Goal: Transaction & Acquisition: Purchase product/service

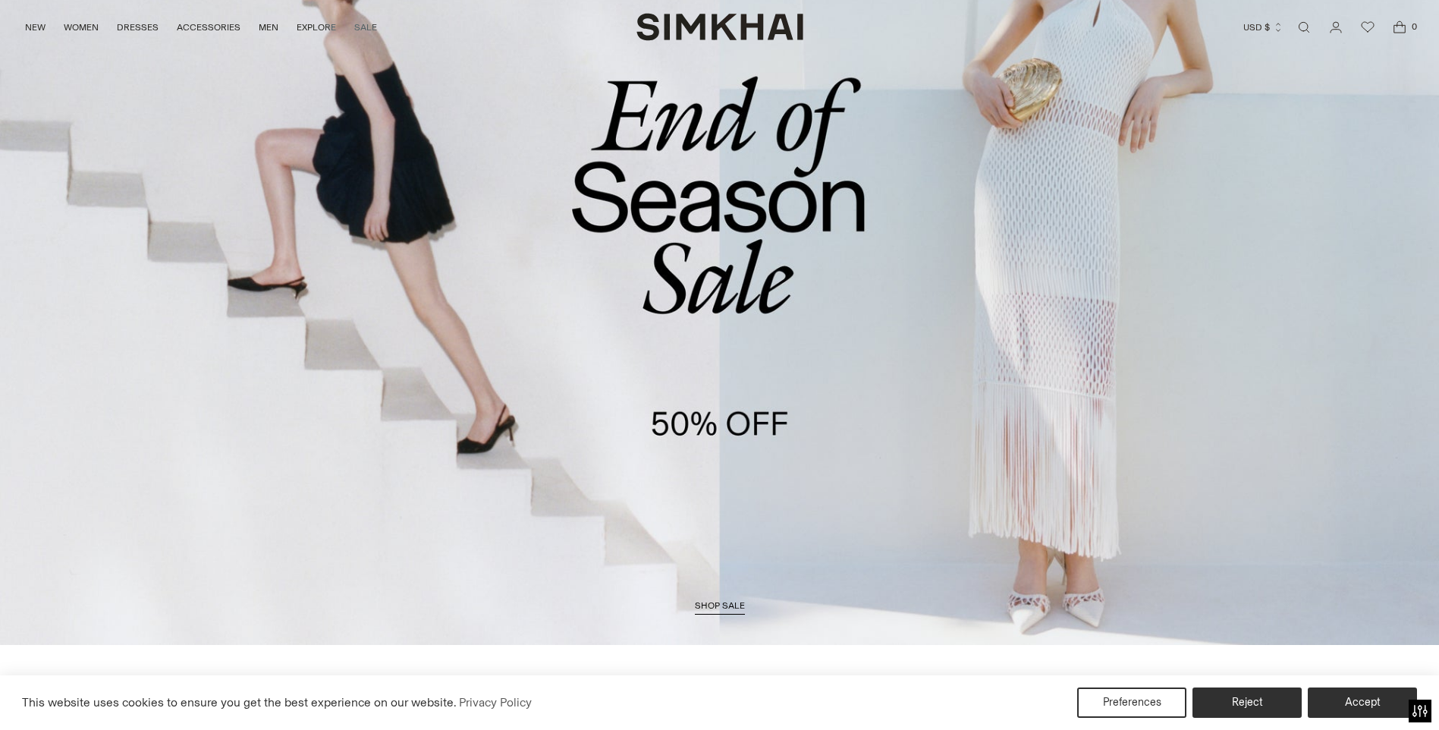
scroll to position [228, 0]
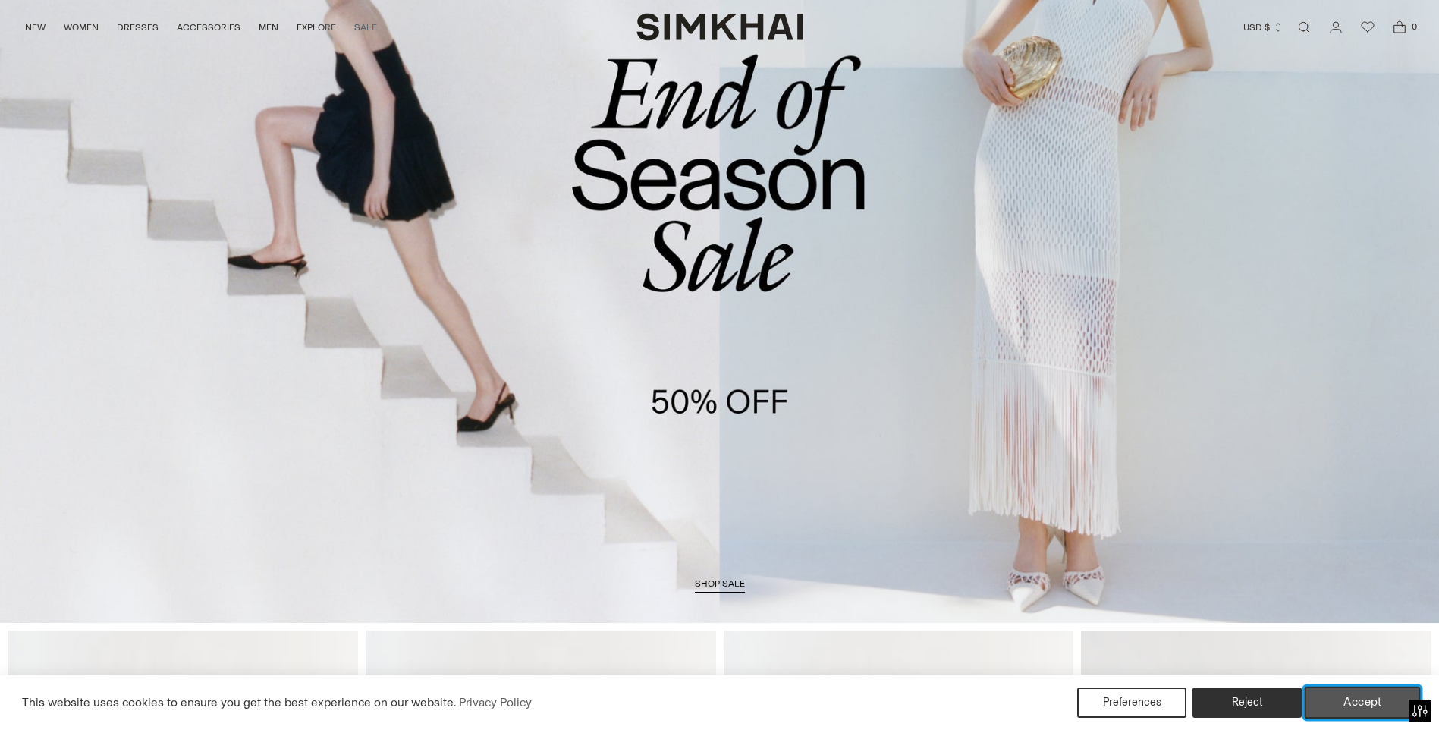
click at [1380, 700] on button "Accept" at bounding box center [1363, 702] width 116 height 32
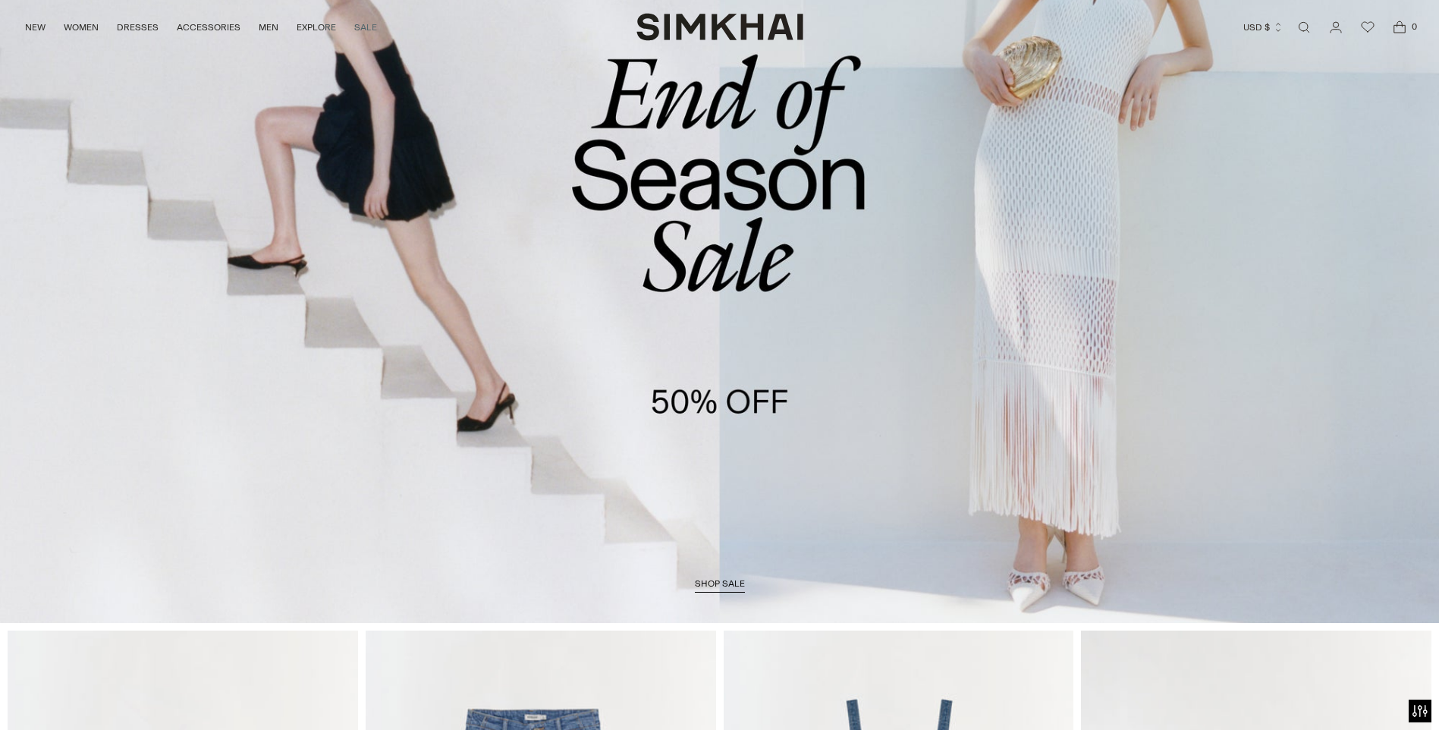
click at [710, 582] on span "shop sale" at bounding box center [720, 583] width 50 height 11
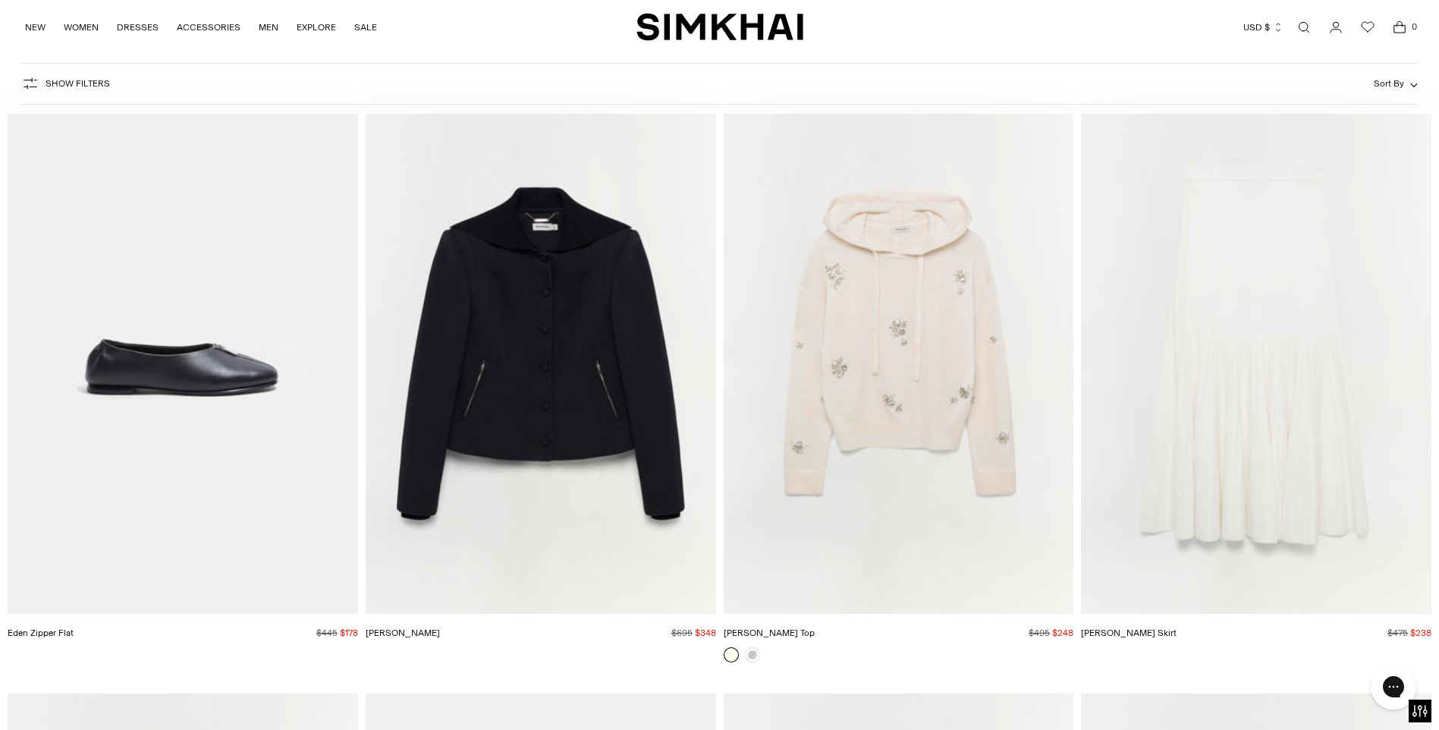
scroll to position [28519, 0]
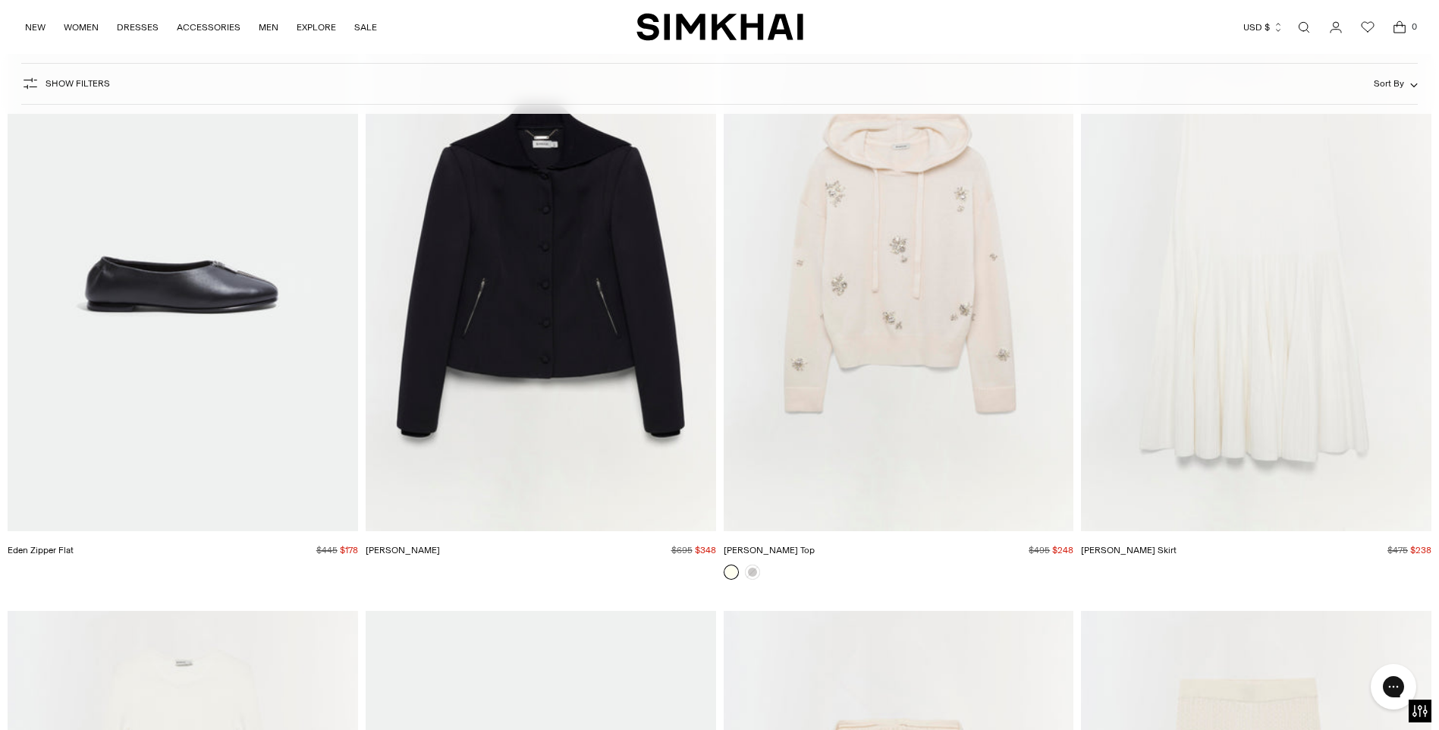
click at [0, 0] on img "Karmen Top" at bounding box center [0, 0] width 0 height 0
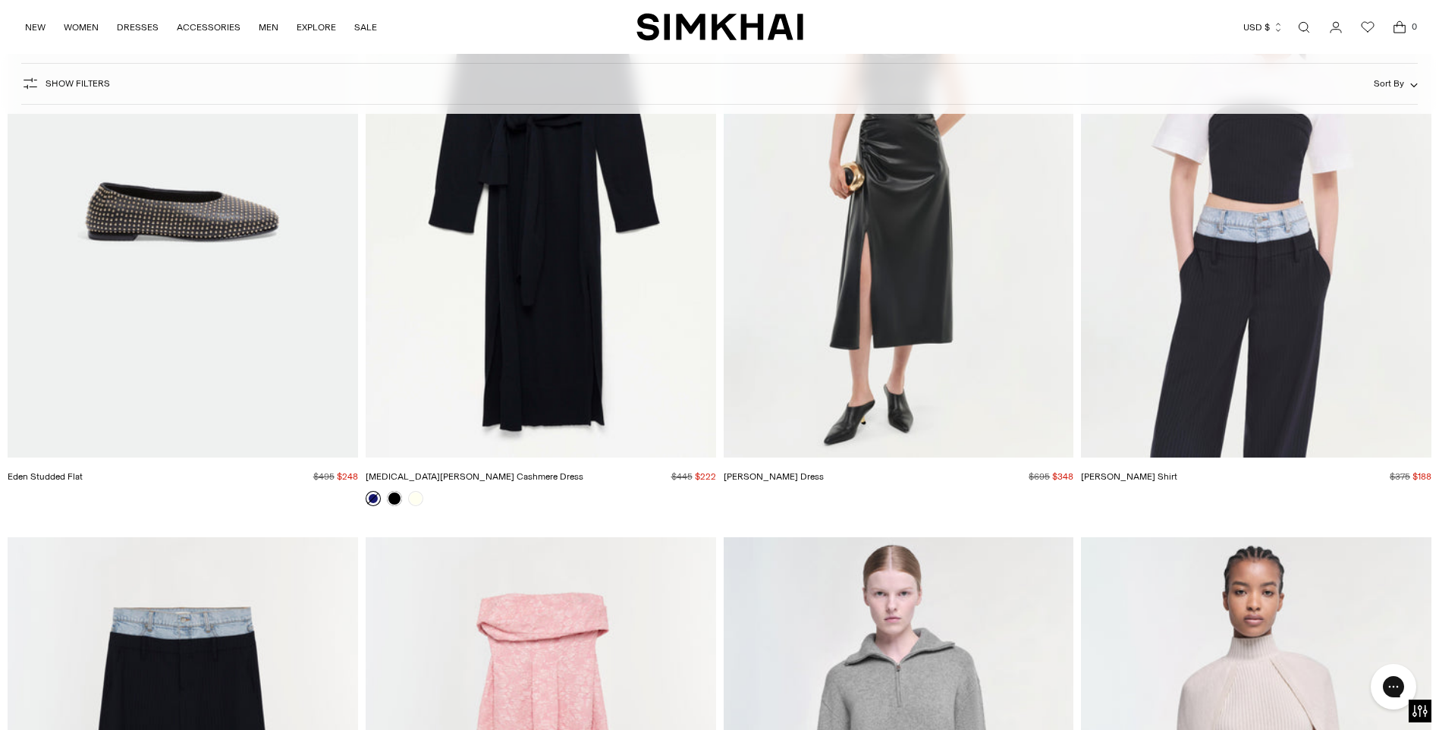
scroll to position [34511, 0]
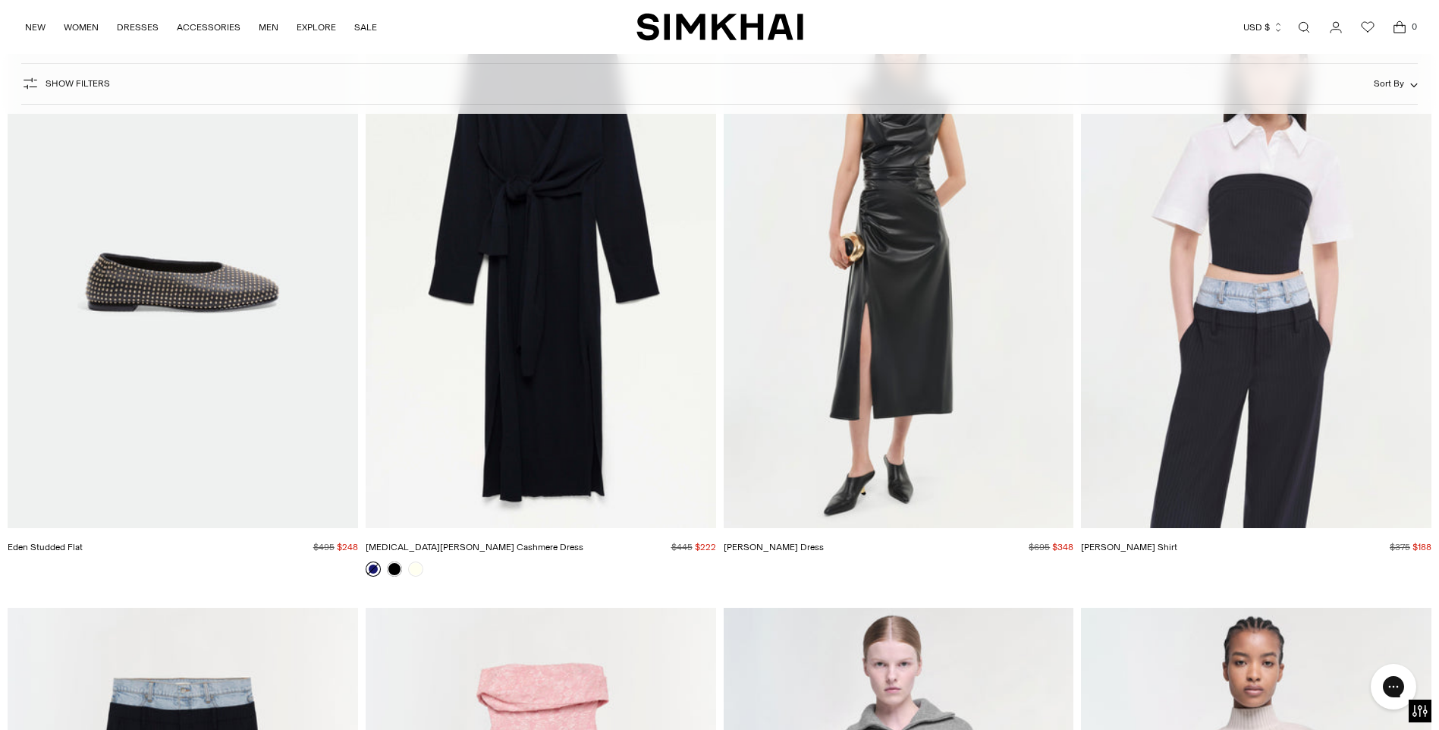
click at [0, 0] on img "Burke Dress" at bounding box center [0, 0] width 0 height 0
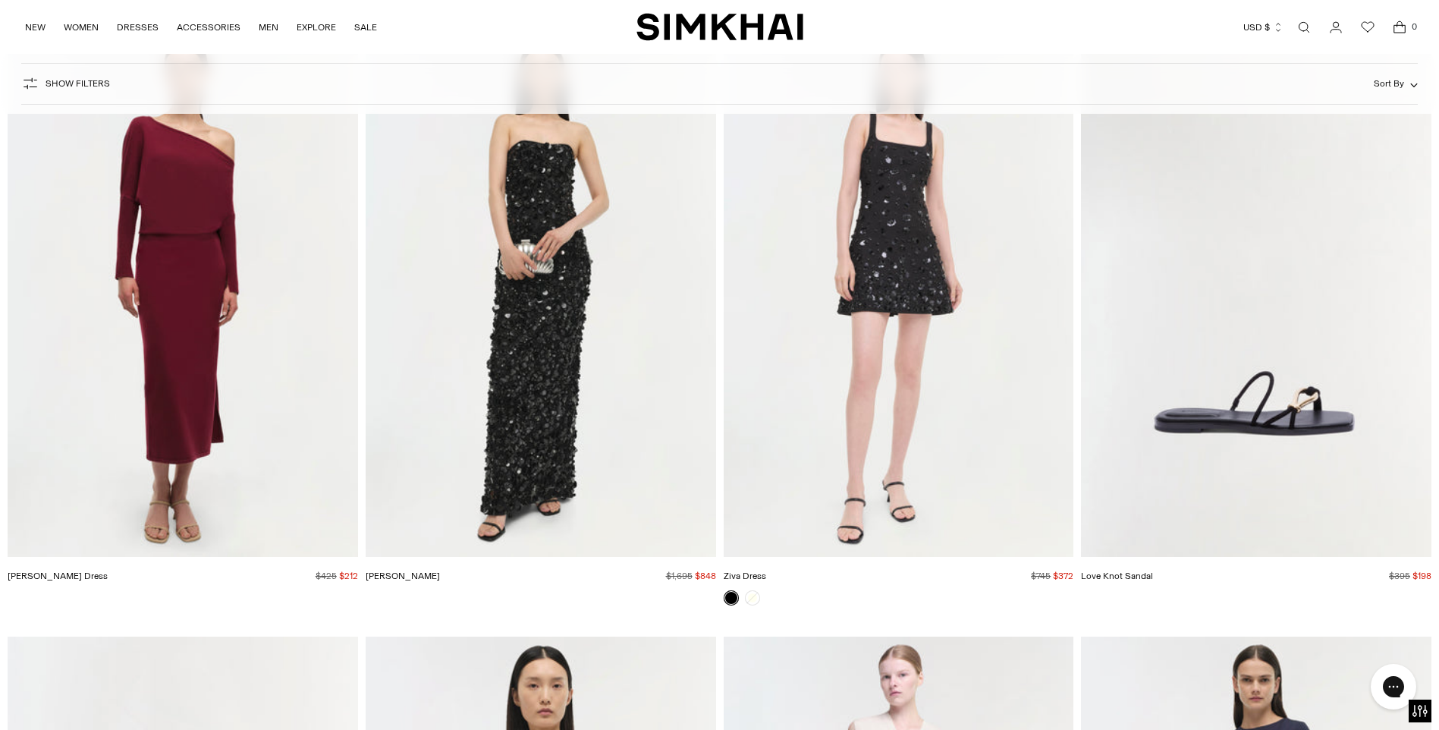
scroll to position [59692, 0]
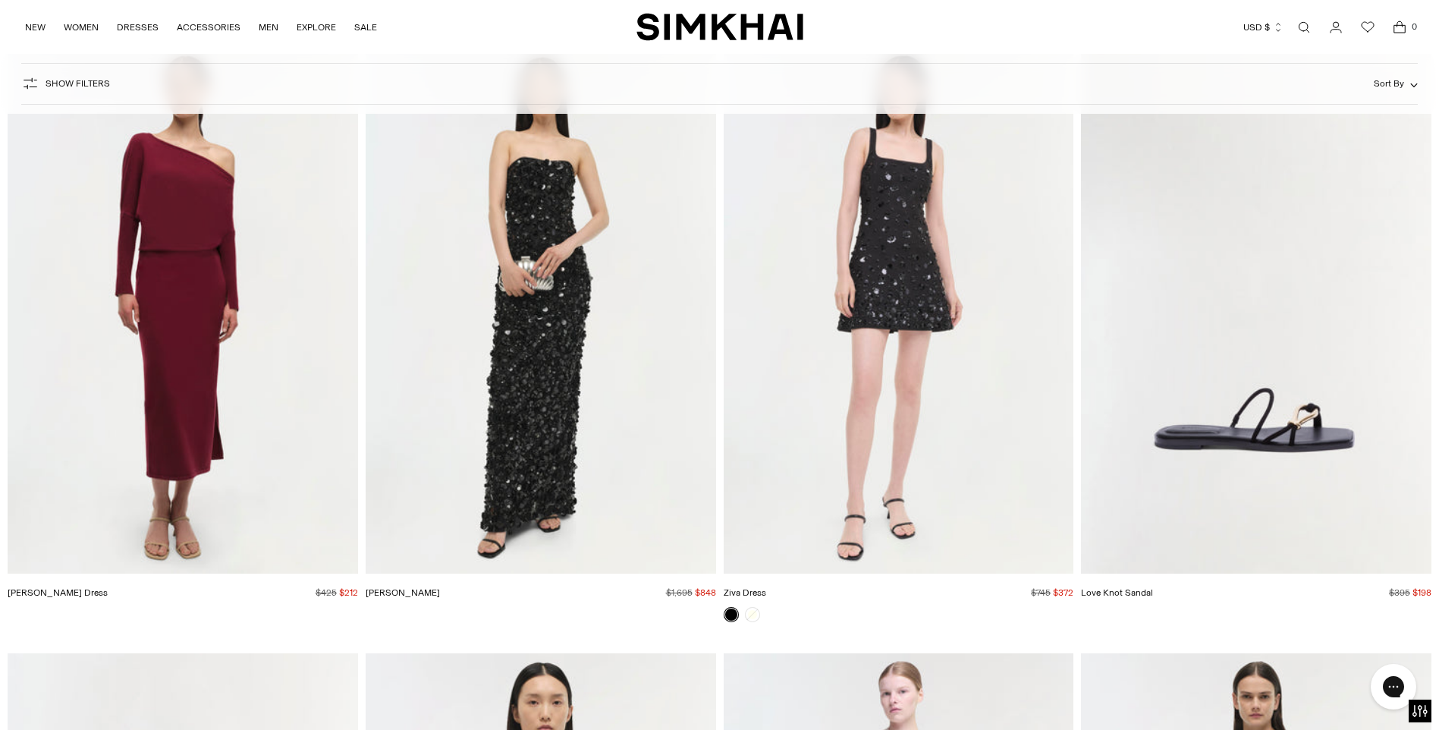
click at [0, 0] on img "Janese Dress" at bounding box center [0, 0] width 0 height 0
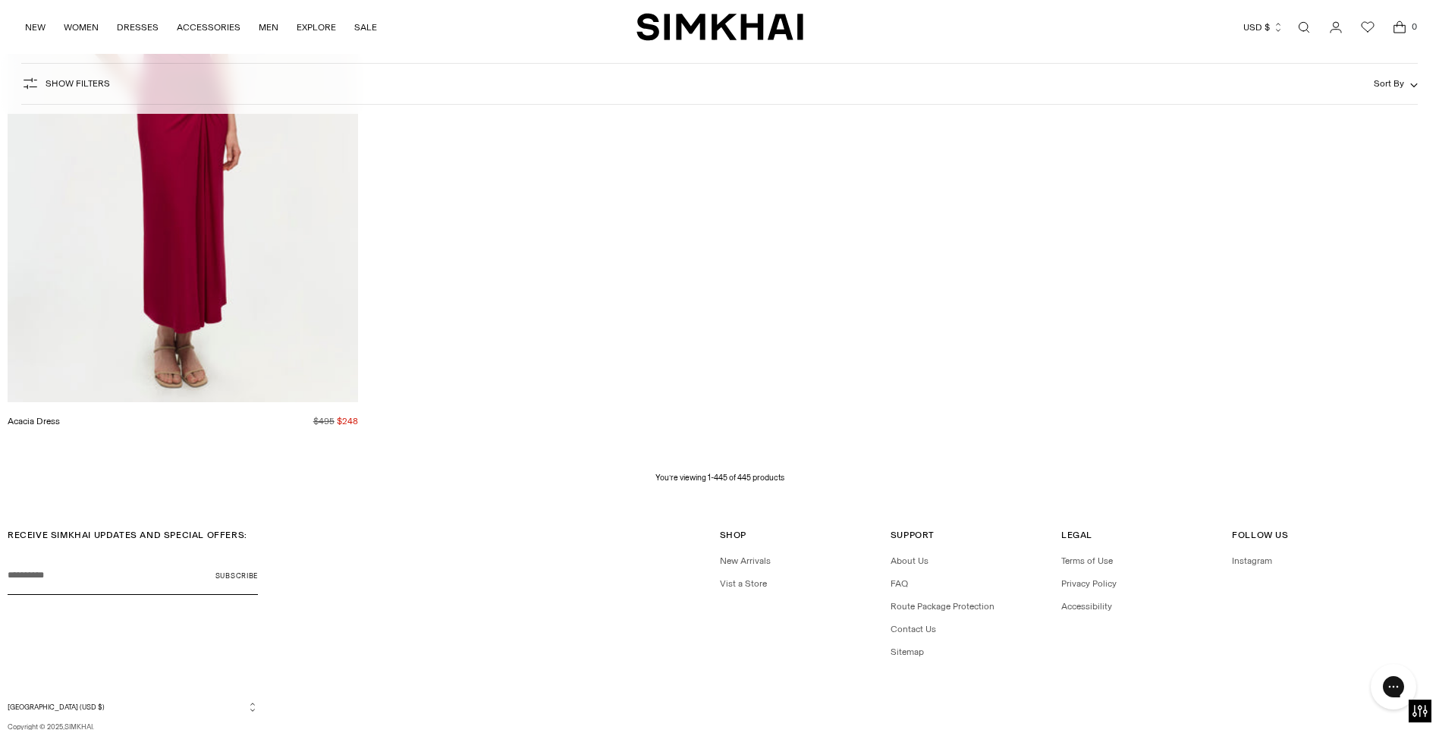
scroll to position [67084, 0]
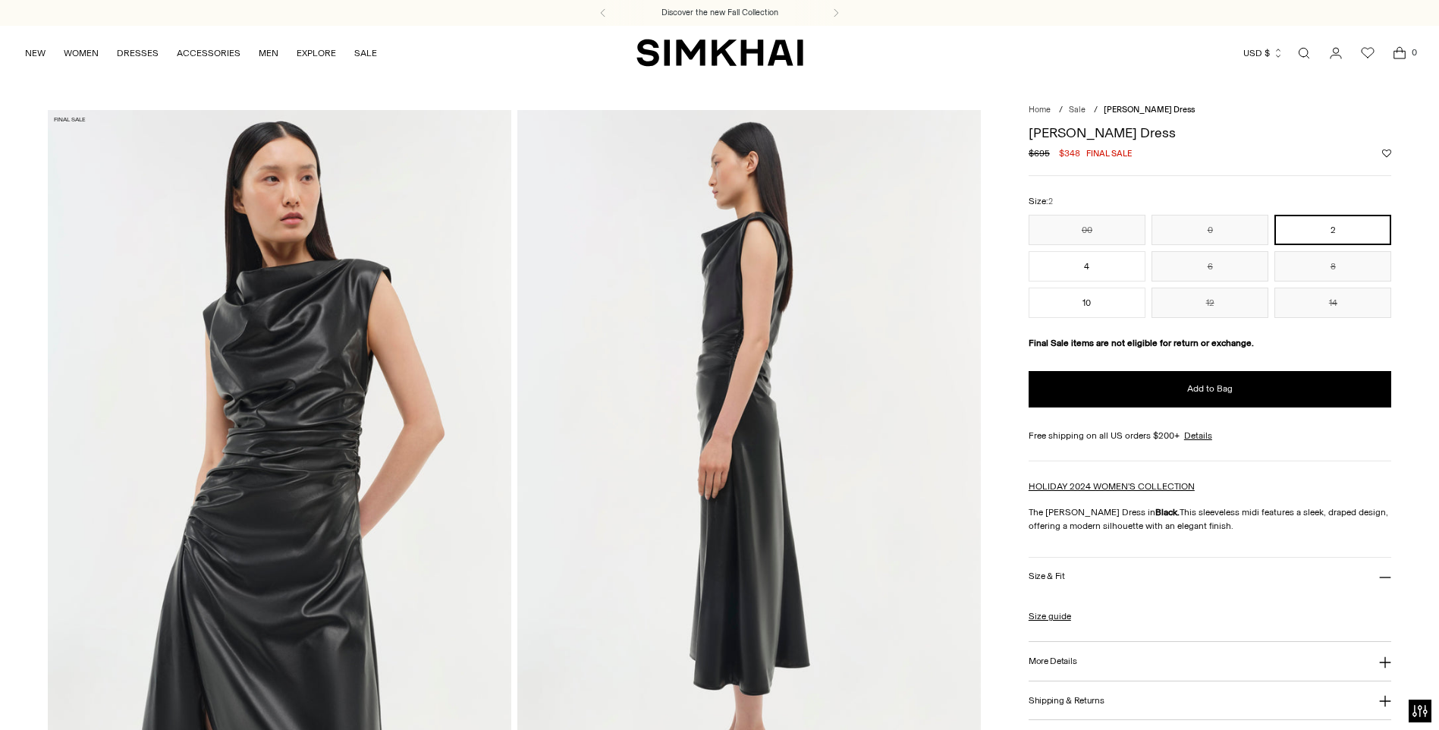
click at [729, 391] on img at bounding box center [748, 458] width 463 height 696
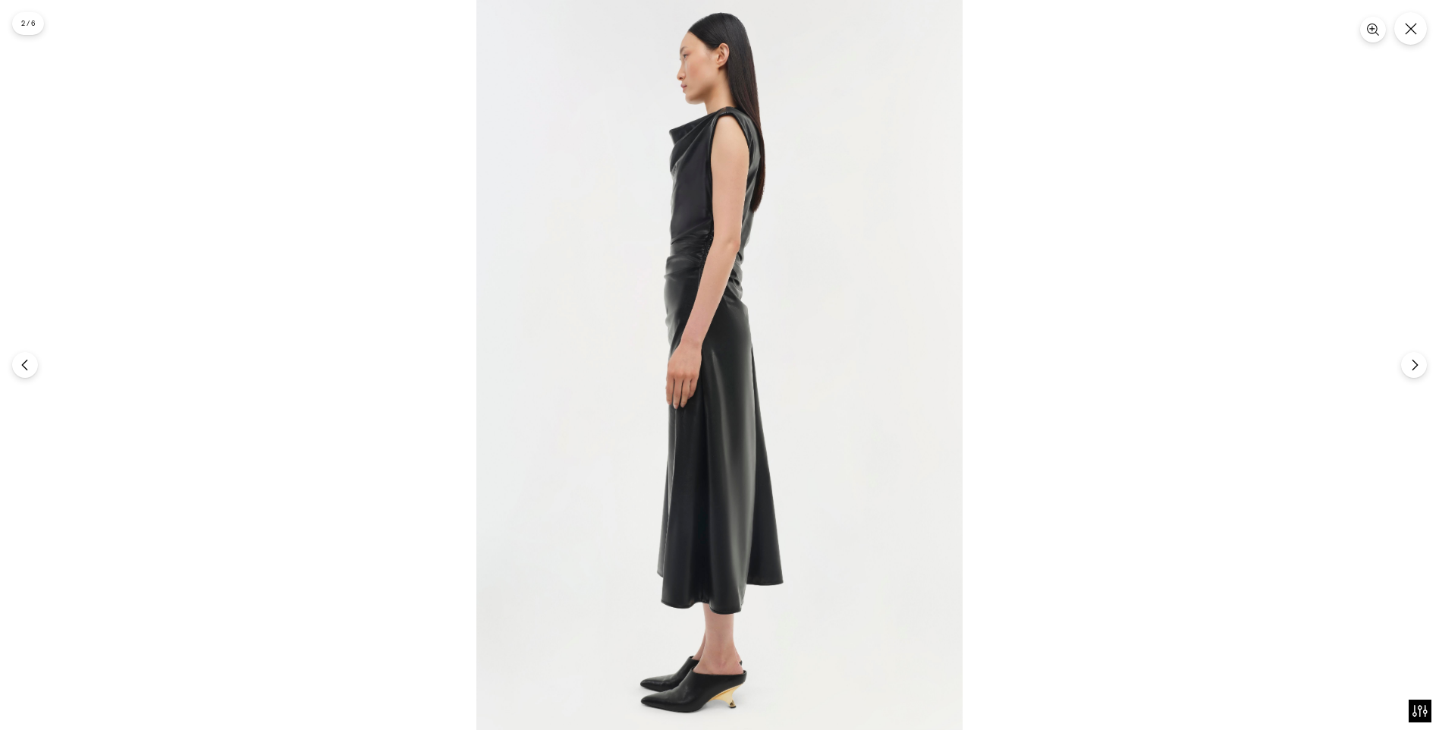
click at [140, 292] on div at bounding box center [719, 365] width 1439 height 730
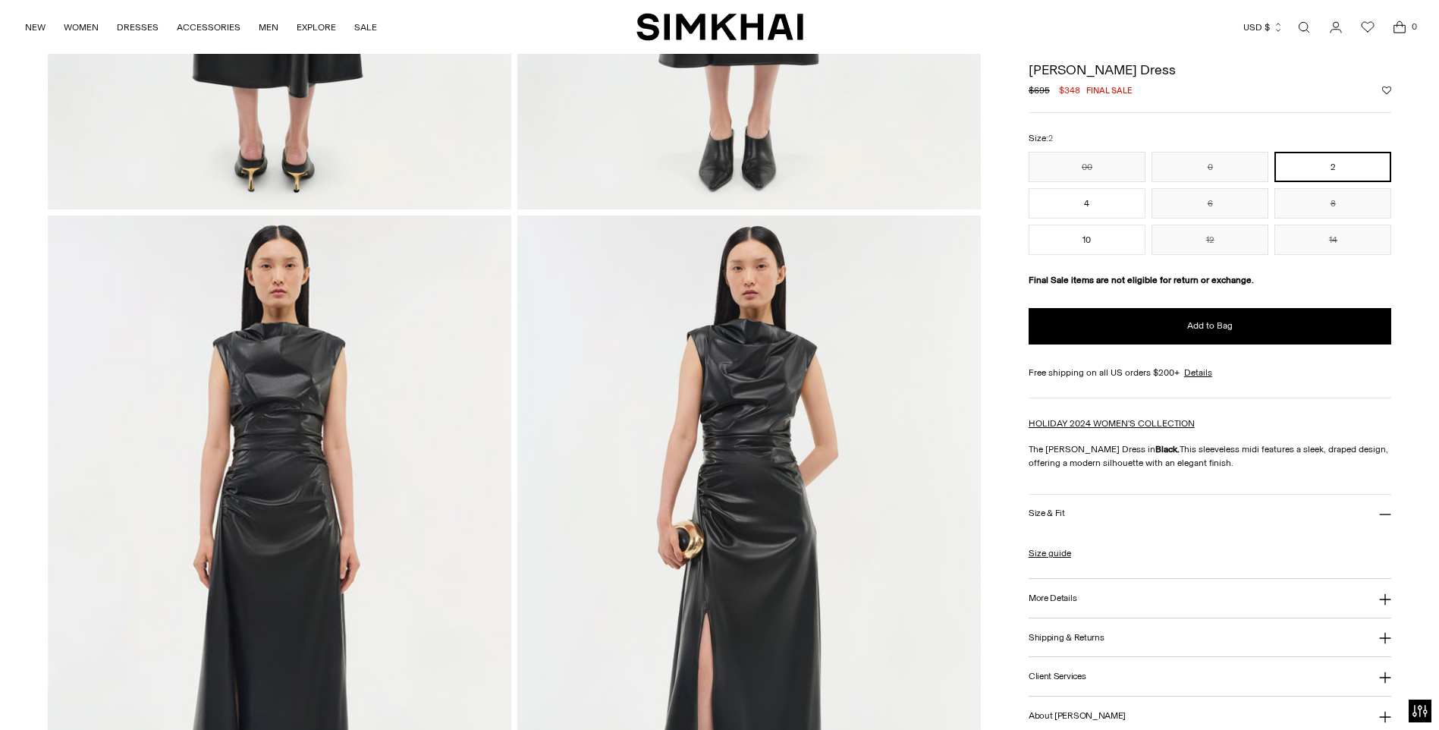
scroll to position [1289, 0]
